Goal: Find specific page/section: Find specific page/section

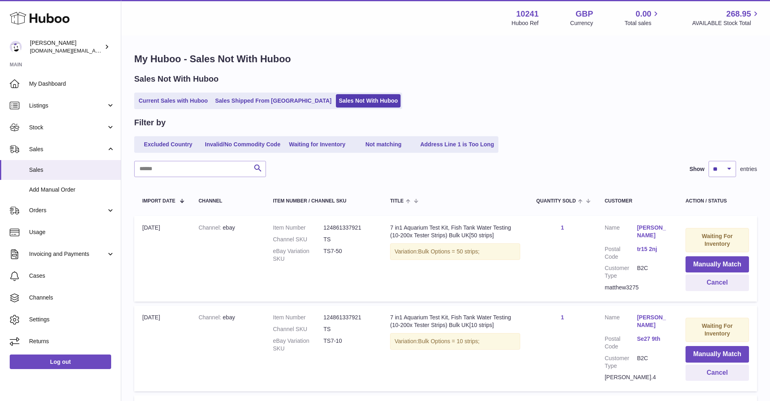
click at [336, 100] on link "Sales Not With Huboo" at bounding box center [368, 100] width 65 height 13
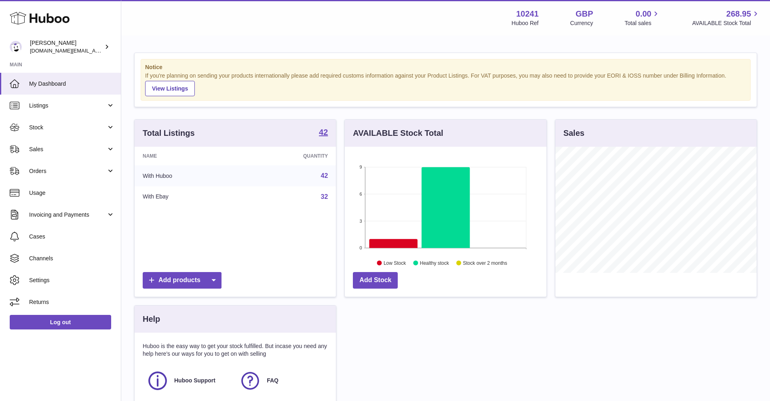
scroll to position [126, 201]
click at [48, 142] on link "Sales" at bounding box center [60, 149] width 121 height 22
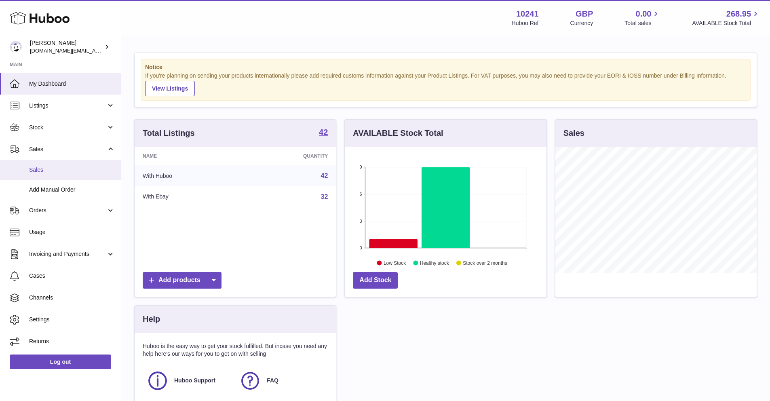
click at [53, 167] on span "Sales" at bounding box center [72, 170] width 86 height 8
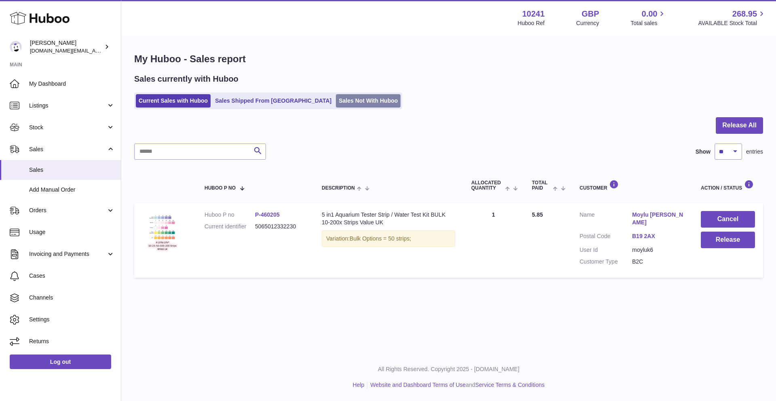
click at [336, 101] on link "Sales Not With Huboo" at bounding box center [368, 100] width 65 height 13
